Goal: Task Accomplishment & Management: Complete application form

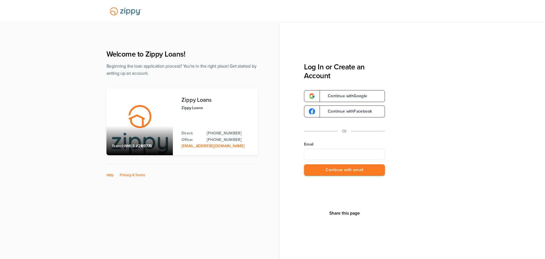
click at [365, 156] on input "Email" at bounding box center [344, 153] width 81 height 11
type input "*"
type input "**********"
click at [355, 169] on button "Continue with email" at bounding box center [344, 170] width 81 height 12
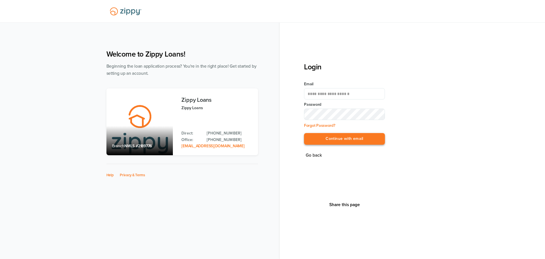
click at [358, 137] on button "Continue with email" at bounding box center [344, 139] width 81 height 12
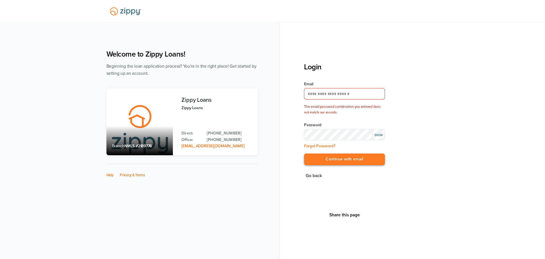
click at [336, 160] on button "Continue with email" at bounding box center [344, 159] width 81 height 12
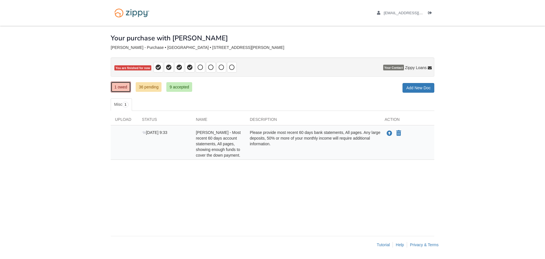
click at [118, 87] on link "1 owed" at bounding box center [121, 87] width 20 height 11
click at [145, 88] on link "36 pending" at bounding box center [149, 87] width 26 height 10
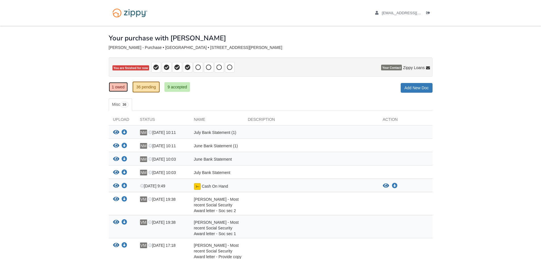
click at [120, 86] on link "1 owed" at bounding box center [118, 87] width 19 height 10
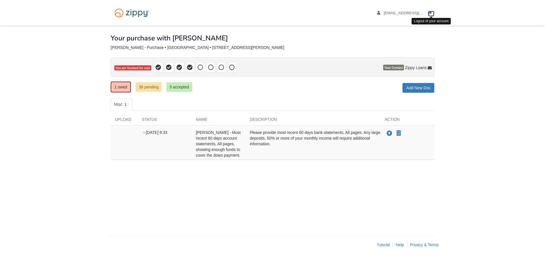
click at [432, 13] on icon "Log out" at bounding box center [430, 13] width 4 height 4
